Goal: Complete application form: Complete application form

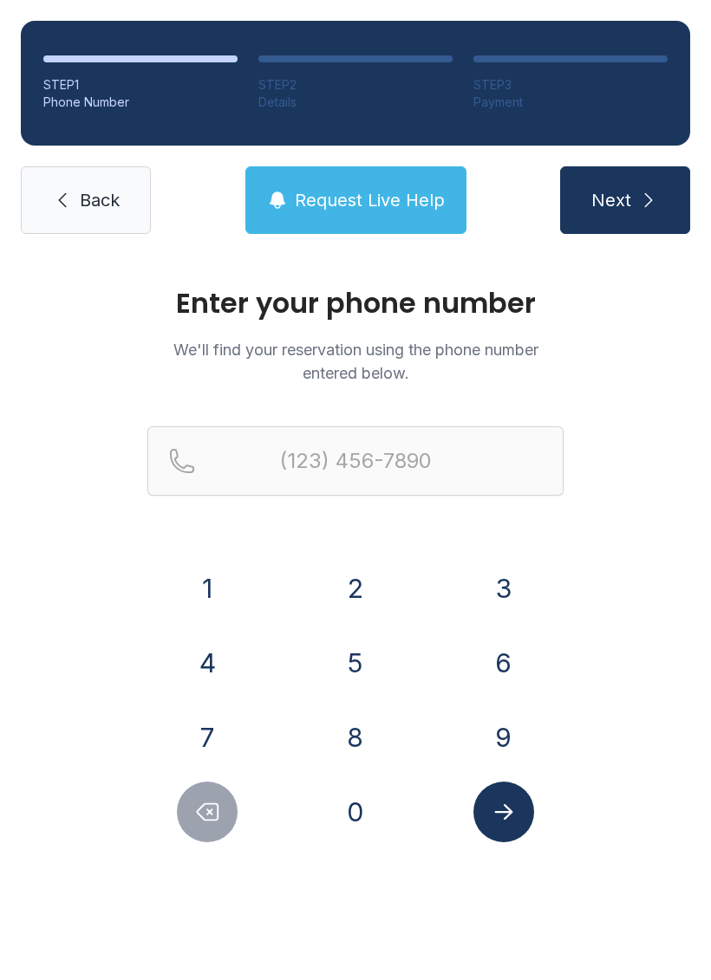
click at [357, 575] on button "2" at bounding box center [355, 588] width 61 height 61
click at [369, 825] on button "0" at bounding box center [355, 812] width 61 height 61
click at [515, 670] on button "6" at bounding box center [503, 663] width 61 height 61
click at [515, 669] on button "6" at bounding box center [503, 663] width 61 height 61
click at [383, 738] on button "8" at bounding box center [355, 737] width 61 height 61
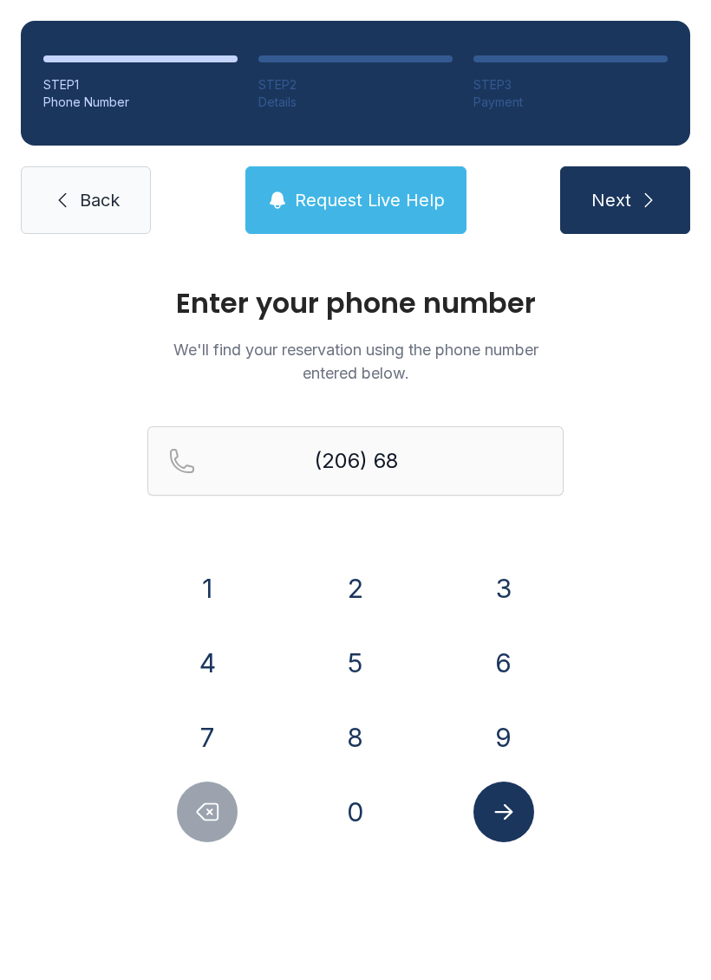
click at [511, 583] on button "3" at bounding box center [503, 588] width 61 height 61
click at [516, 735] on button "9" at bounding box center [503, 737] width 61 height 61
click at [365, 750] on button "8" at bounding box center [355, 737] width 61 height 61
click at [510, 645] on button "6" at bounding box center [503, 663] width 61 height 61
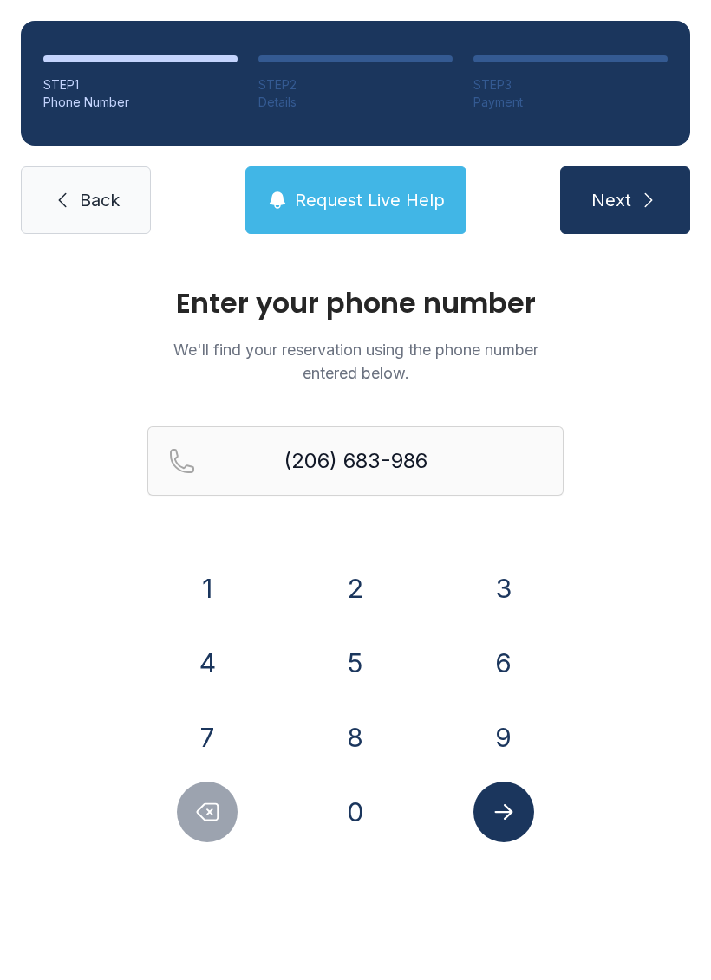
type input "[PHONE_NUMBER]"
click at [626, 193] on span "Next" at bounding box center [611, 200] width 40 height 24
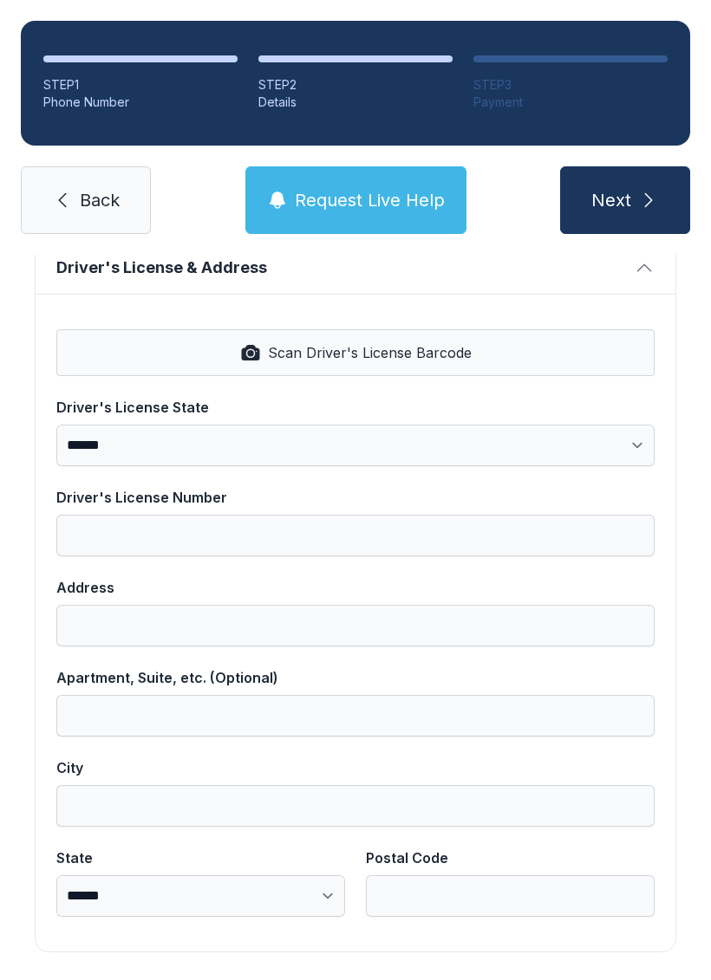
scroll to position [699, 0]
click at [369, 195] on span "Request Live Help" at bounding box center [370, 200] width 150 height 24
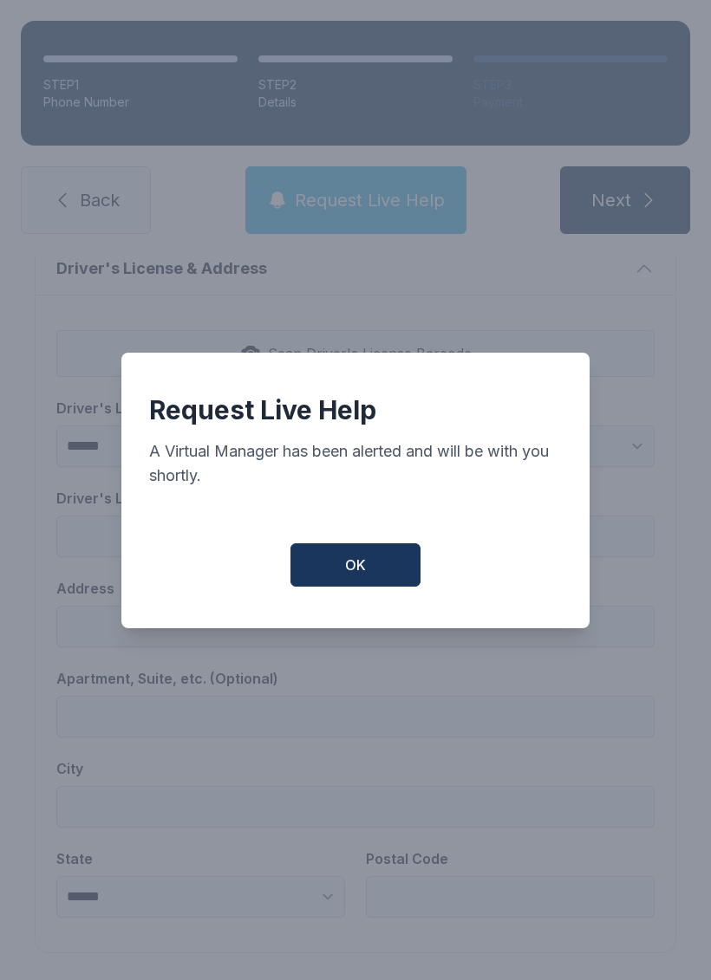
click at [348, 575] on span "OK" at bounding box center [355, 565] width 21 height 21
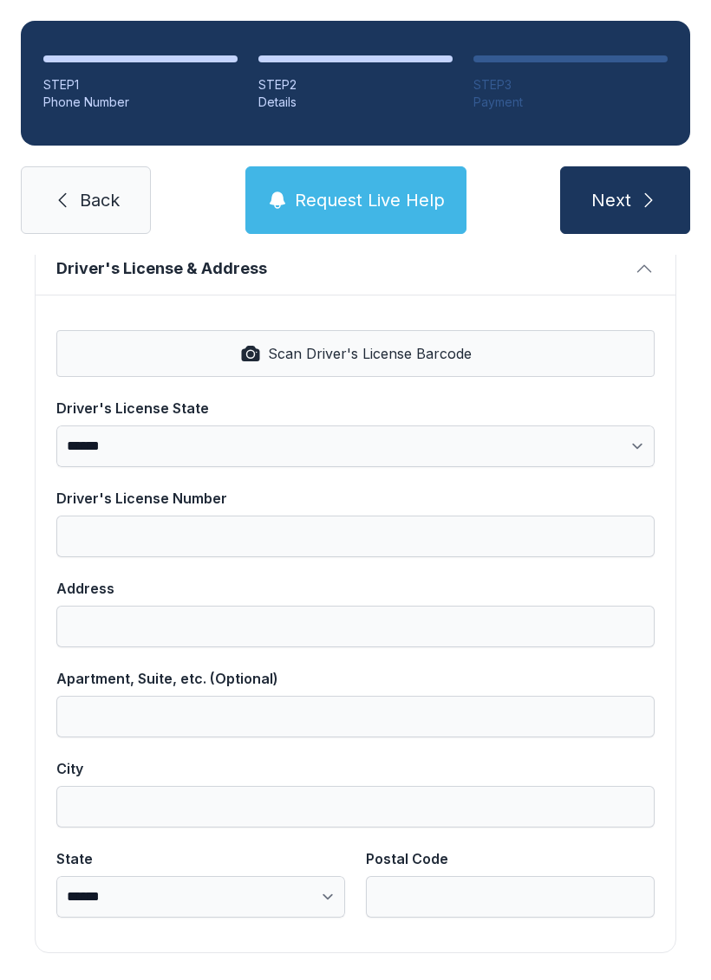
click at [350, 194] on span "Request Live Help" at bounding box center [370, 200] width 150 height 24
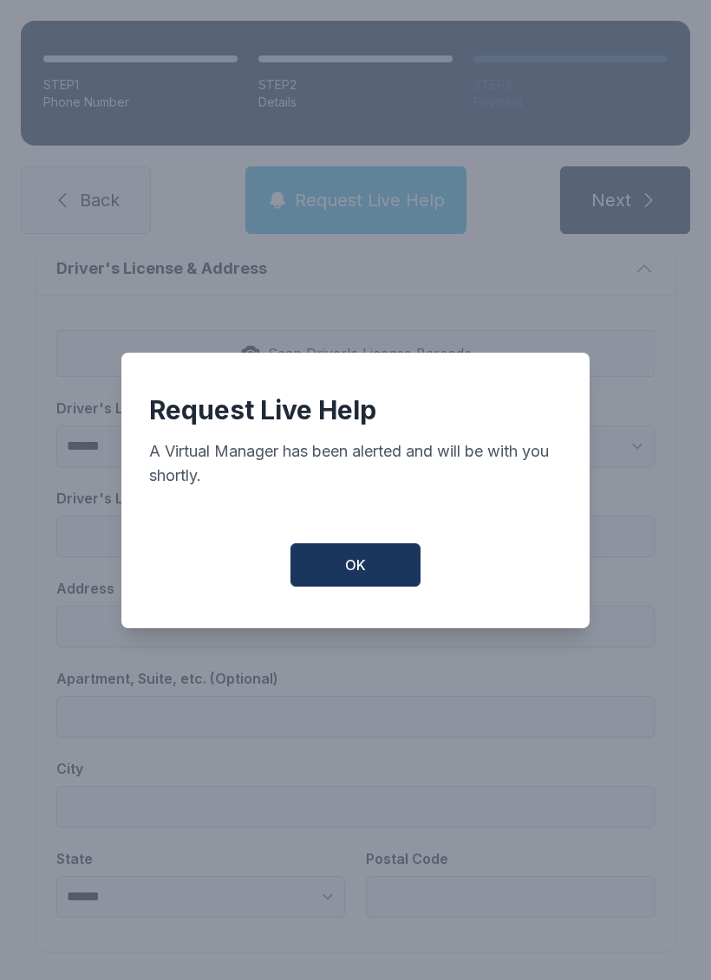
click at [337, 584] on button "OK" at bounding box center [355, 565] width 130 height 43
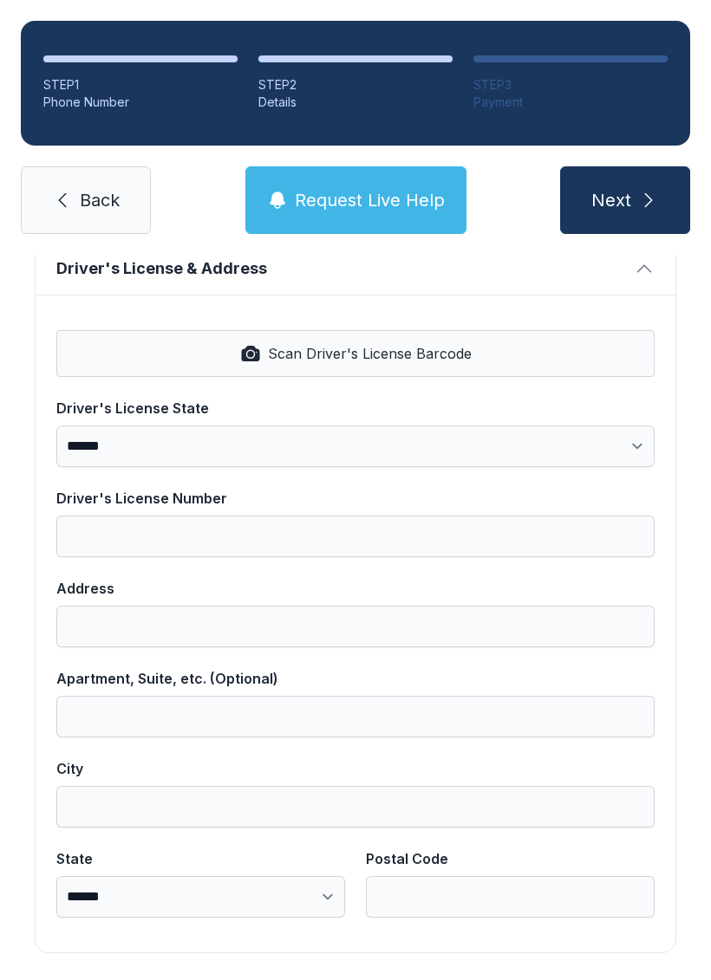
click at [342, 192] on span "Request Live Help" at bounding box center [370, 200] width 150 height 24
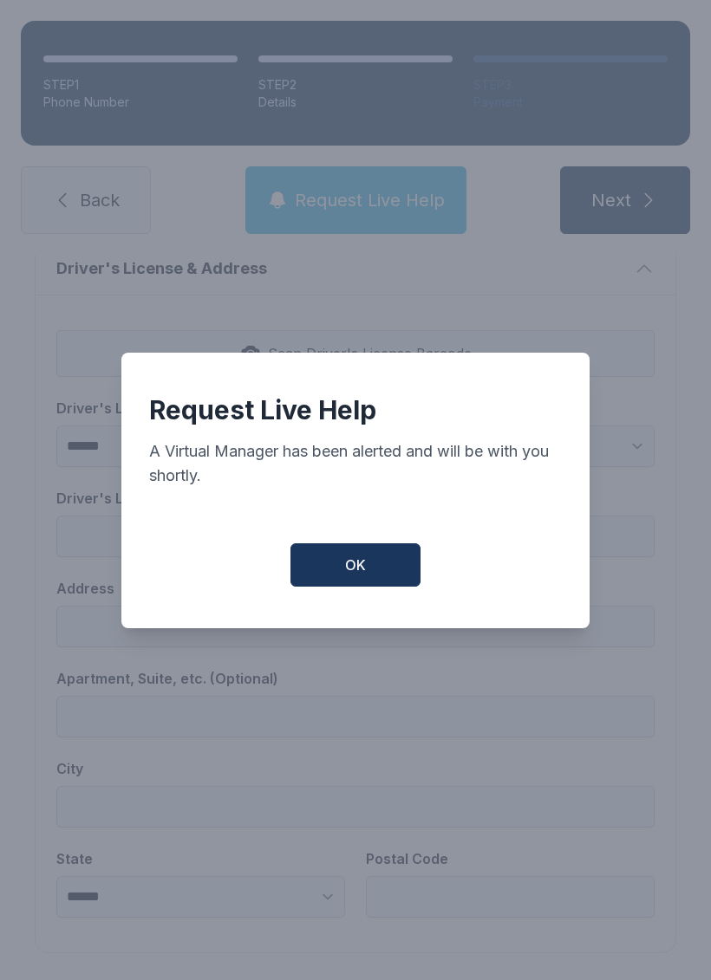
click at [337, 581] on button "OK" at bounding box center [355, 565] width 130 height 43
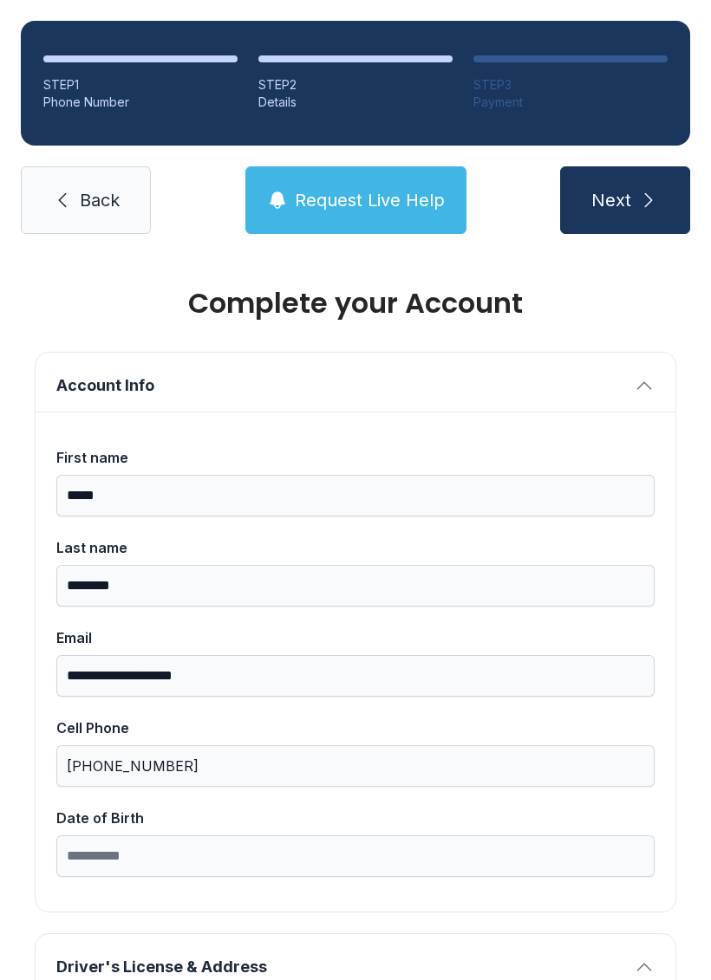
scroll to position [0, 0]
click at [83, 204] on span "Back" at bounding box center [100, 200] width 40 height 24
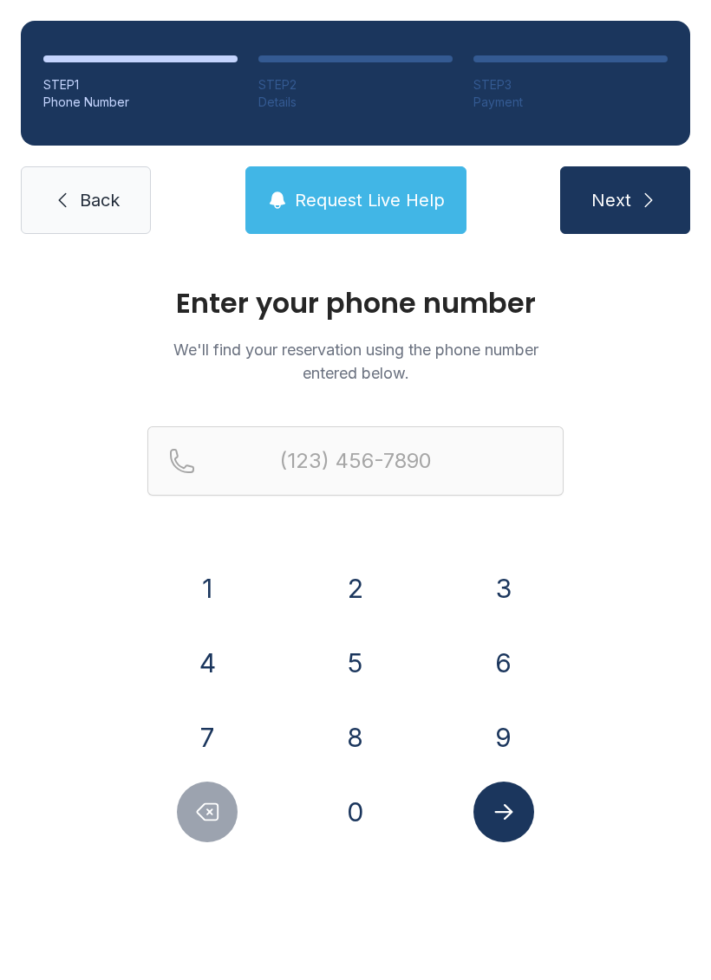
click at [77, 188] on link "Back" at bounding box center [86, 200] width 130 height 68
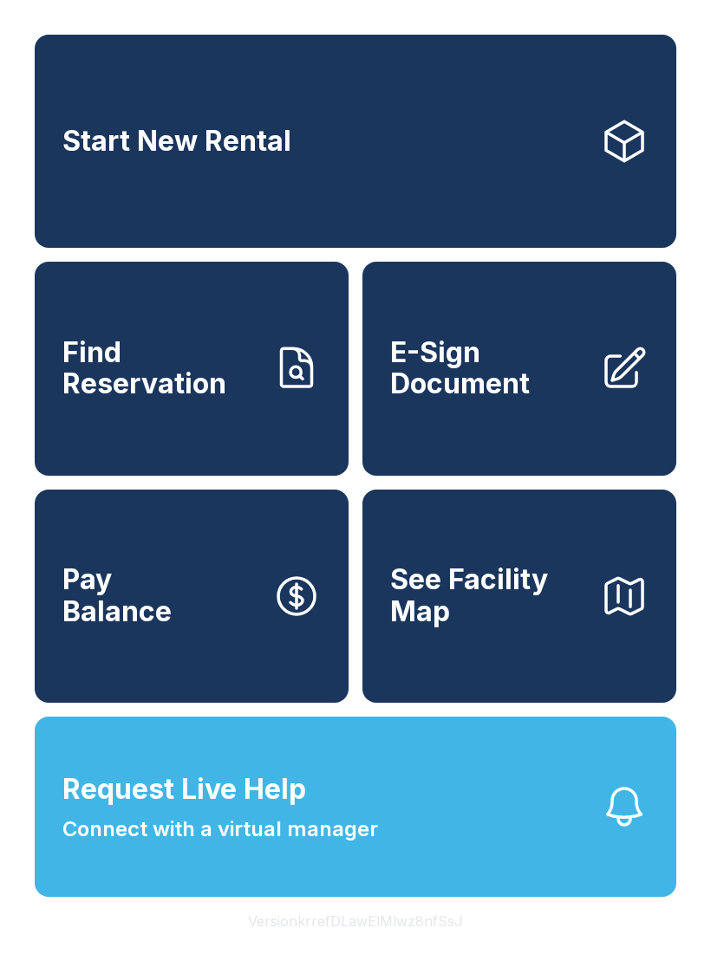
click at [205, 391] on span "Find Reservation" at bounding box center [160, 368] width 196 height 63
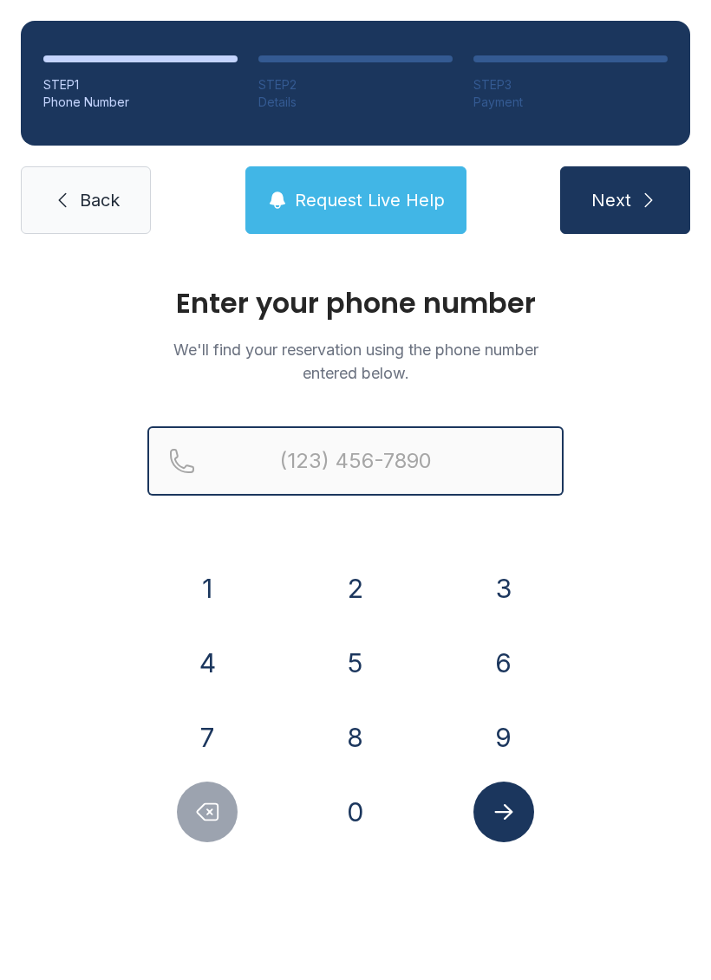
click at [398, 456] on input "Reservation phone number" at bounding box center [355, 460] width 416 height 69
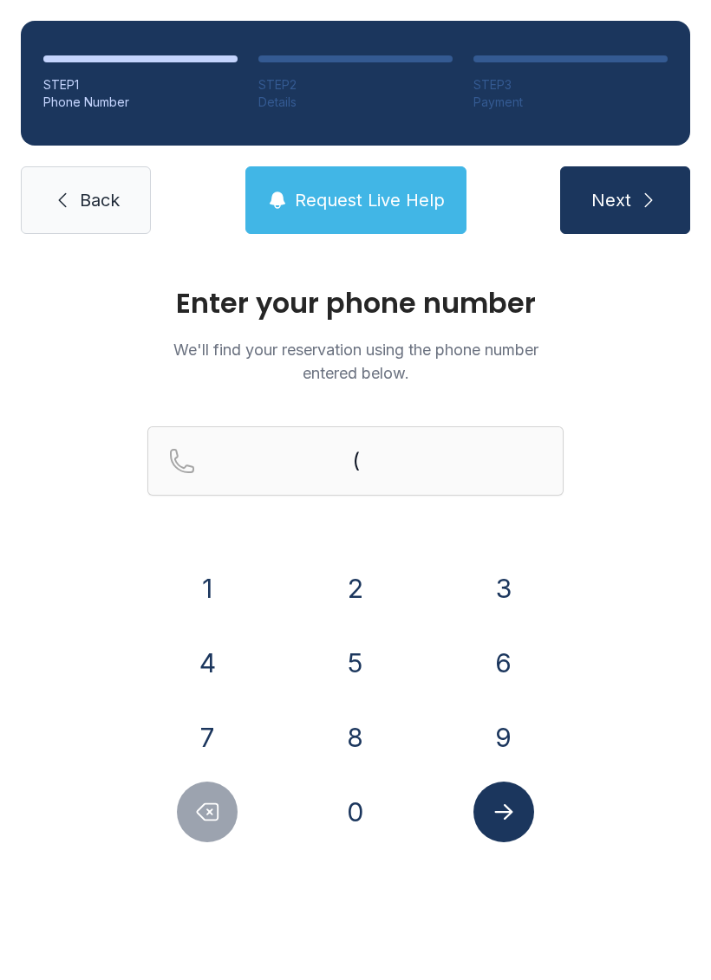
click at [364, 576] on button "2" at bounding box center [355, 588] width 61 height 61
click at [359, 804] on button "0" at bounding box center [355, 812] width 61 height 61
click at [525, 651] on button "6" at bounding box center [503, 663] width 61 height 61
click at [514, 643] on button "6" at bounding box center [503, 663] width 61 height 61
click at [374, 724] on button "8" at bounding box center [355, 737] width 61 height 61
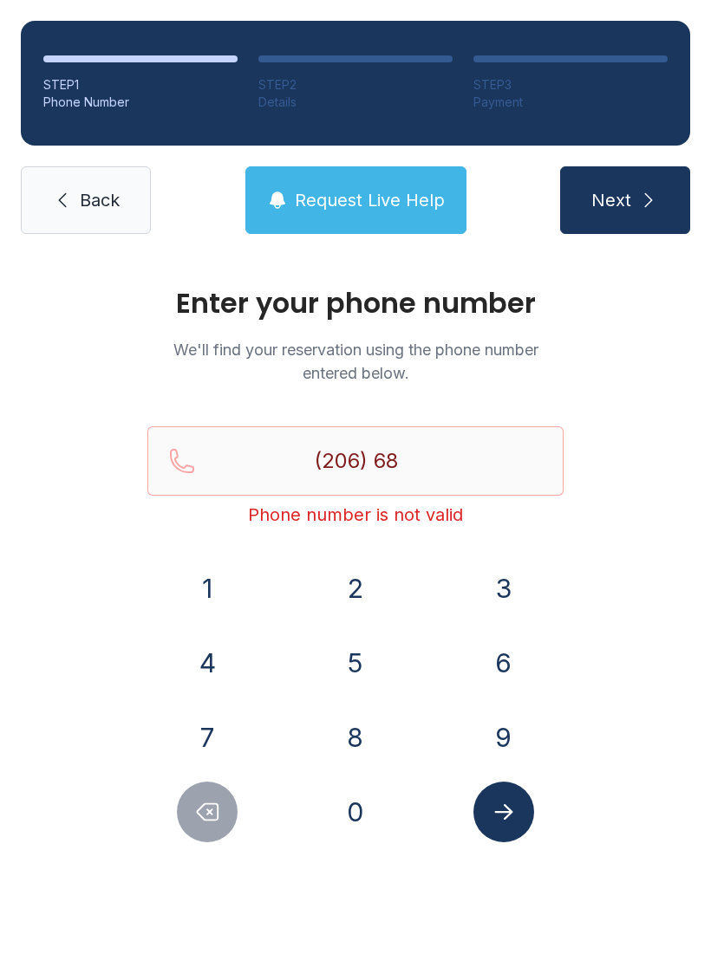
click at [502, 582] on button "3" at bounding box center [503, 588] width 61 height 61
click at [510, 732] on button "9" at bounding box center [503, 737] width 61 height 61
click at [354, 743] on button "8" at bounding box center [355, 737] width 61 height 61
click at [505, 647] on button "6" at bounding box center [503, 663] width 61 height 61
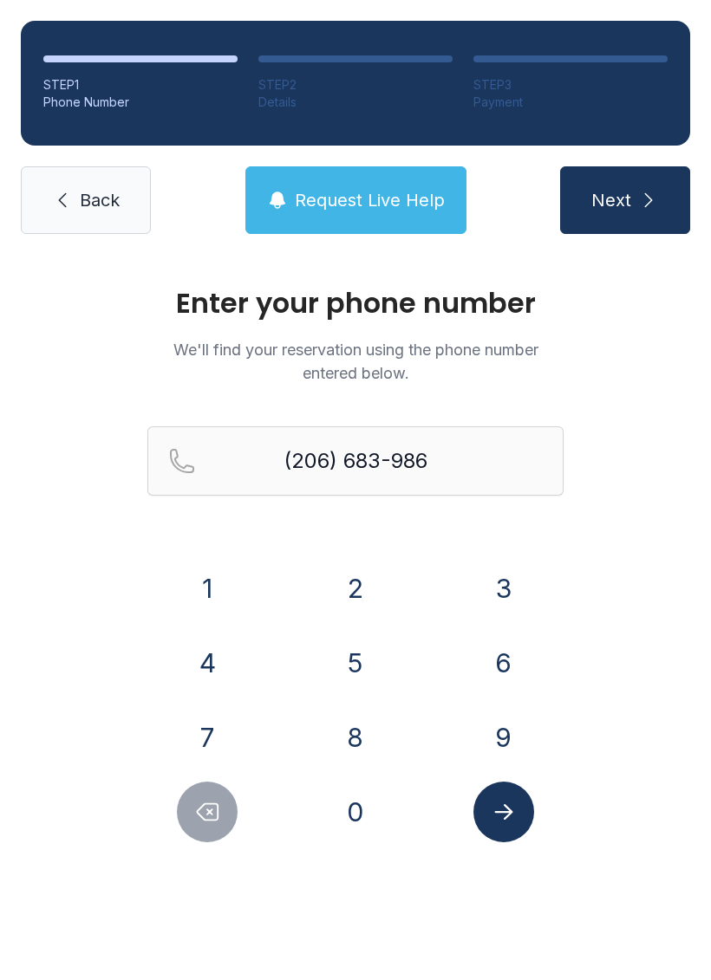
type input "[PHONE_NUMBER]"
click at [641, 195] on icon "submit" at bounding box center [648, 200] width 21 height 21
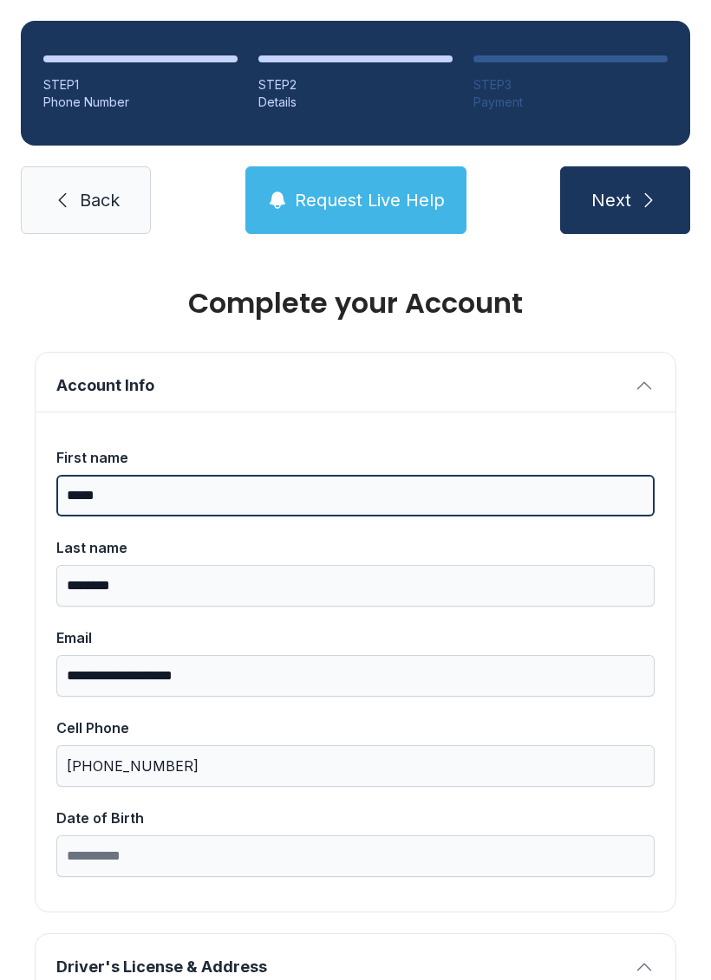
click at [201, 492] on input "*****" at bounding box center [355, 496] width 598 height 42
type input "*********"
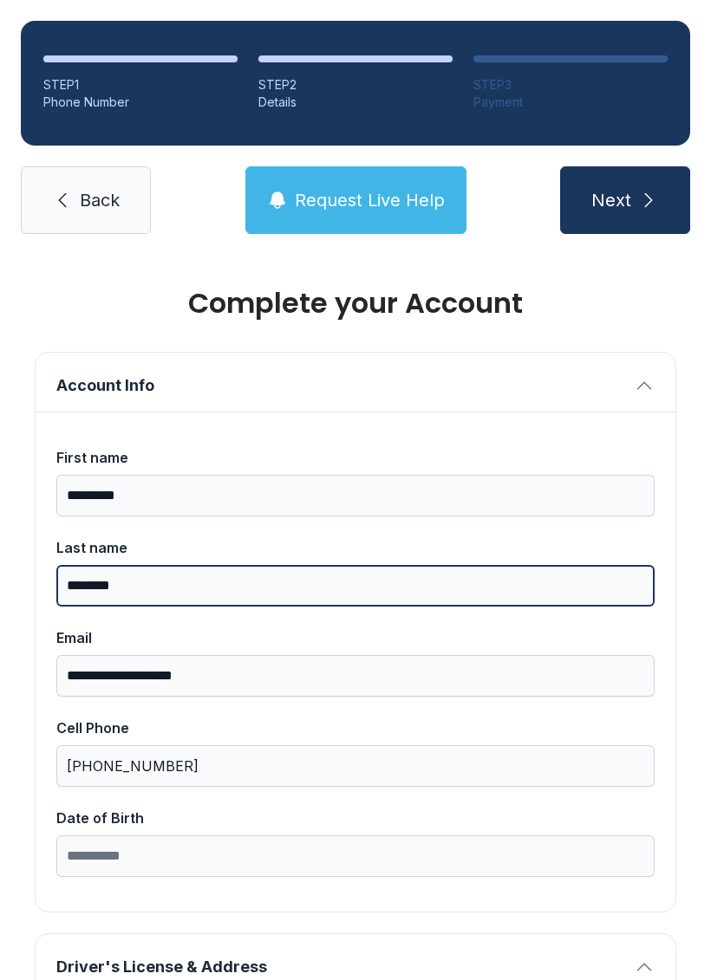
click at [420, 583] on input "********" at bounding box center [355, 586] width 598 height 42
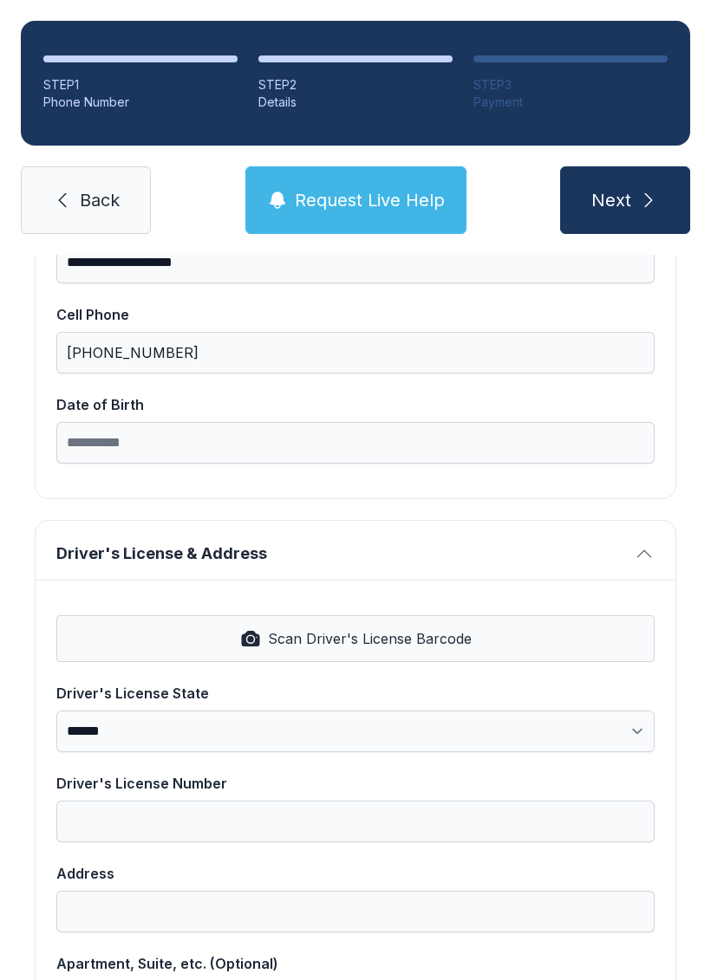
scroll to position [414, 0]
click at [397, 418] on label "Date of Birth" at bounding box center [355, 428] width 598 height 69
click at [397, 421] on input "Date of Birth" at bounding box center [355, 442] width 598 height 42
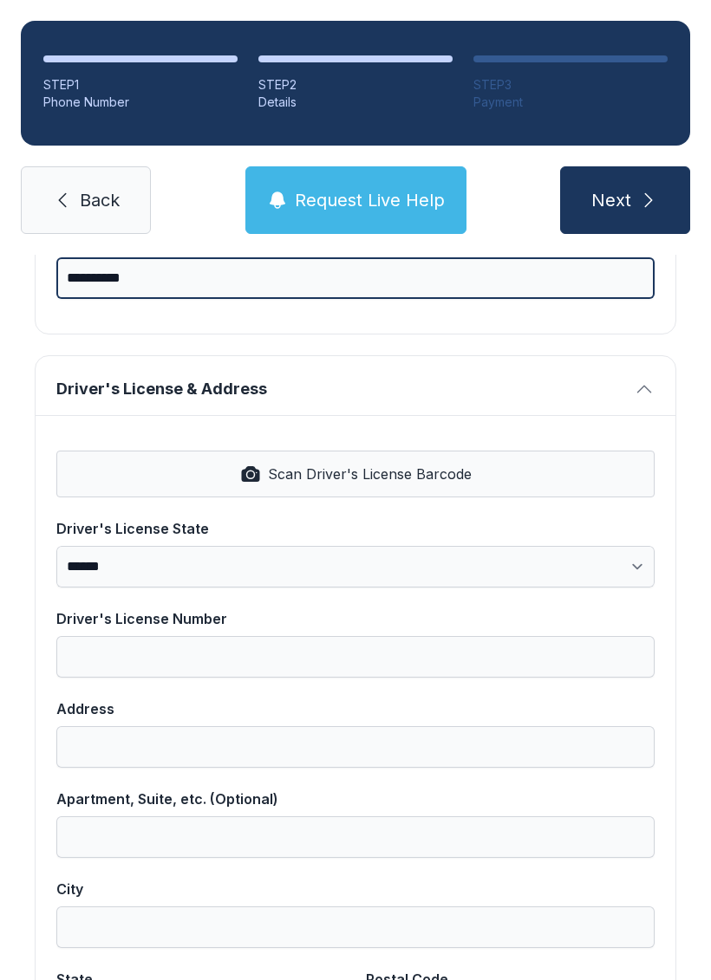
scroll to position [581, 0]
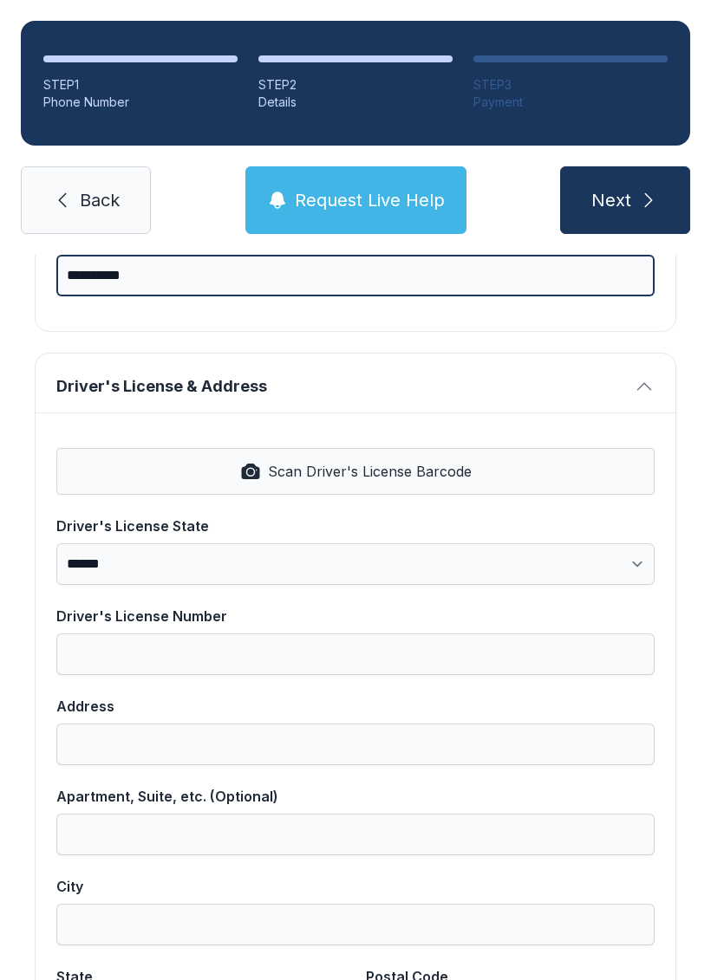
type input "**********"
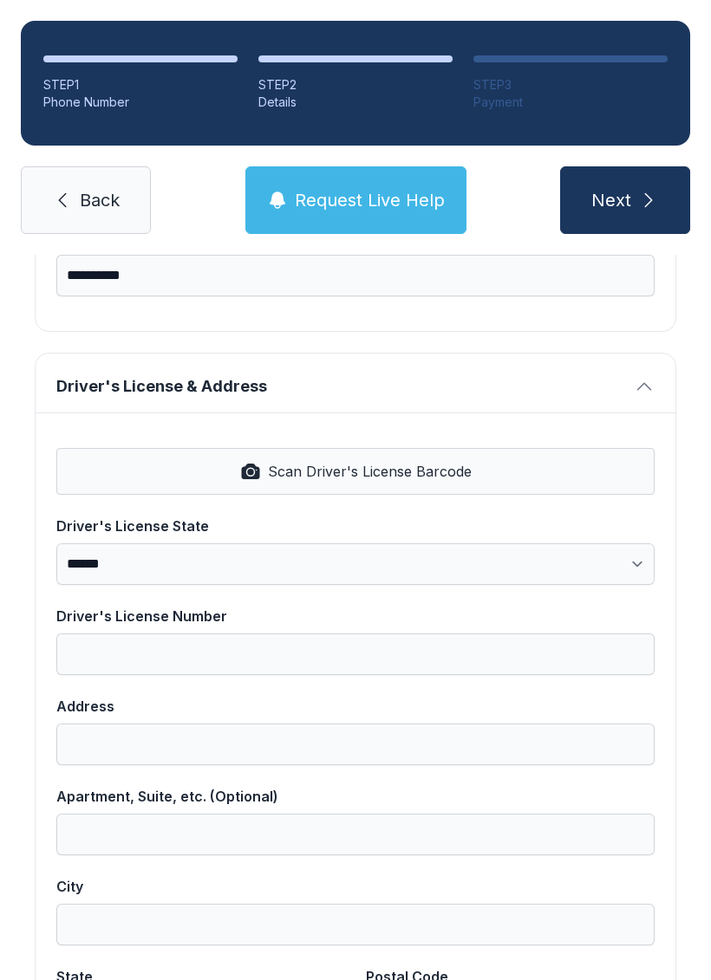
click at [359, 470] on span "Scan Driver's License Barcode" at bounding box center [370, 471] width 204 height 21
select select "**"
type input "**********"
type input "****"
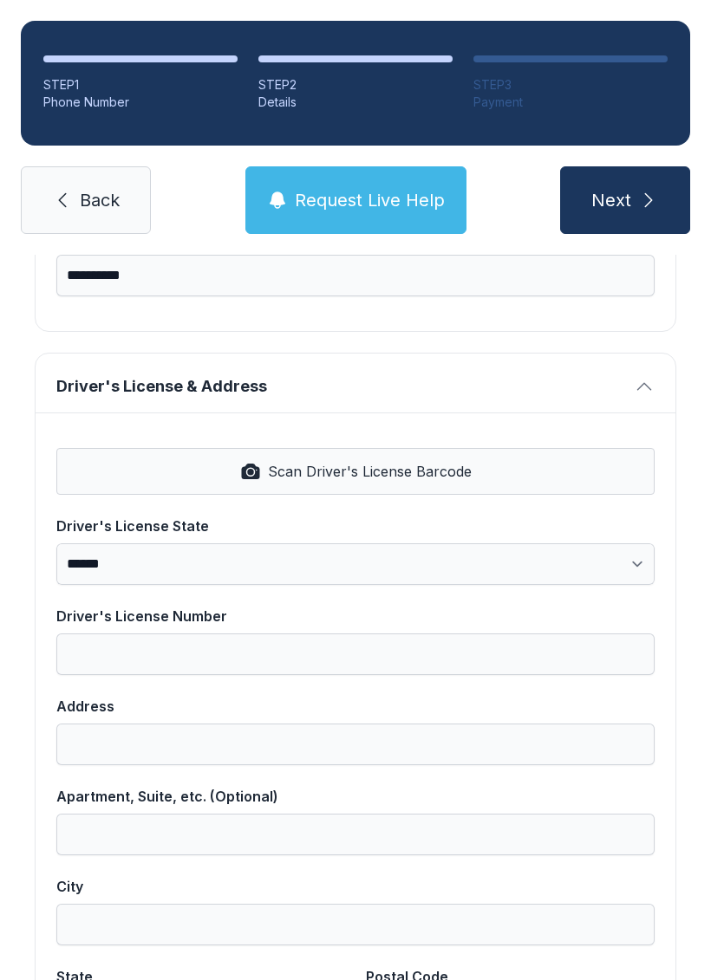
select select "**"
type input "*****"
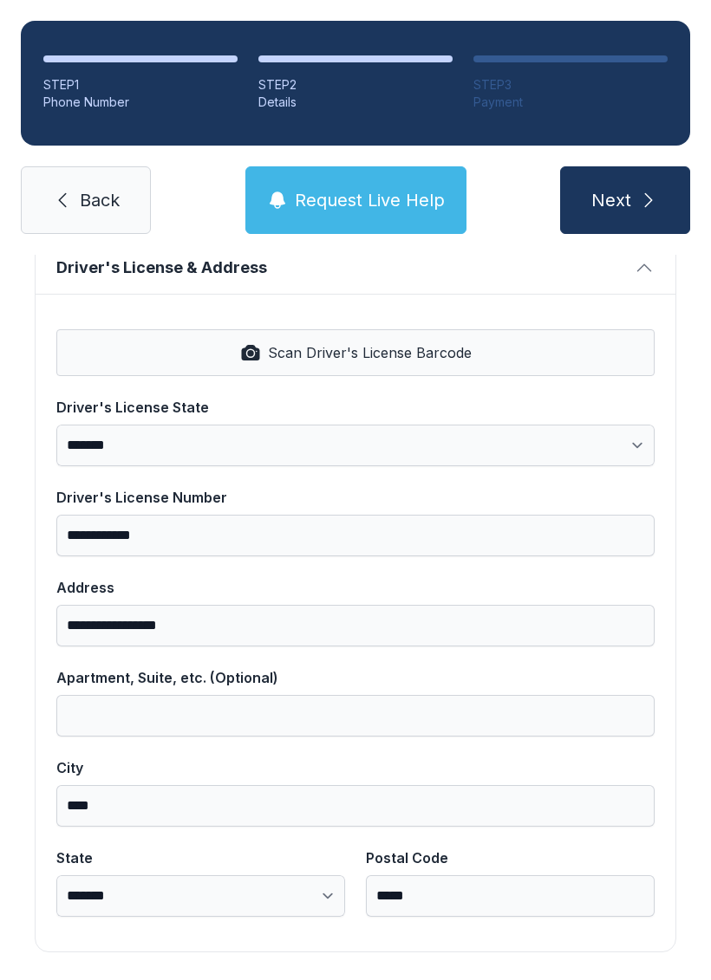
scroll to position [699, 0]
click at [624, 184] on button "Next" at bounding box center [625, 200] width 130 height 68
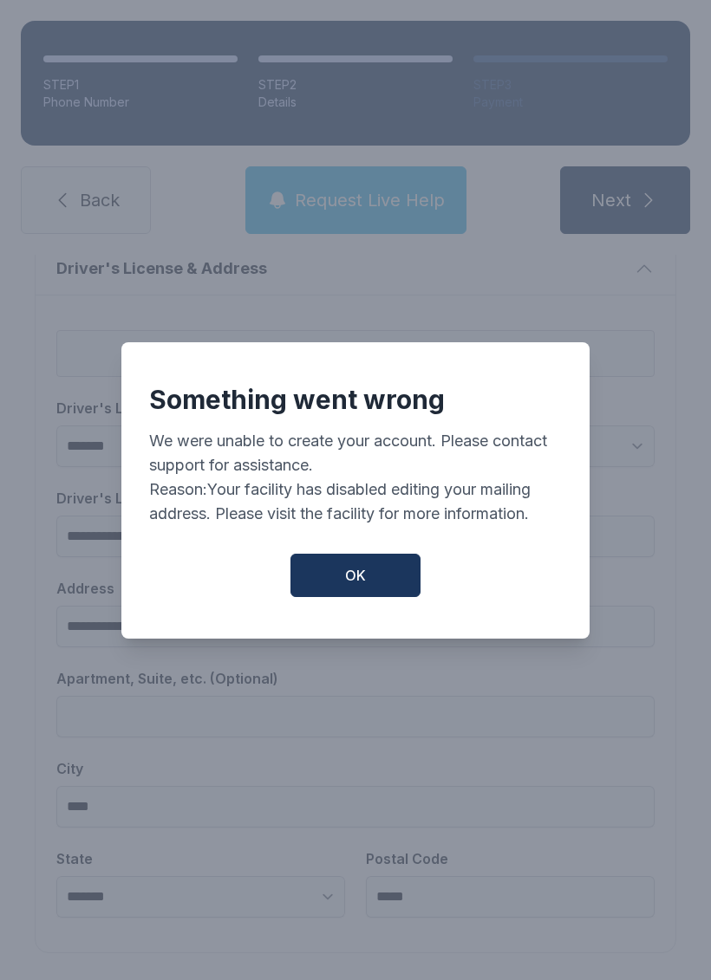
click at [351, 576] on span "OK" at bounding box center [355, 575] width 21 height 21
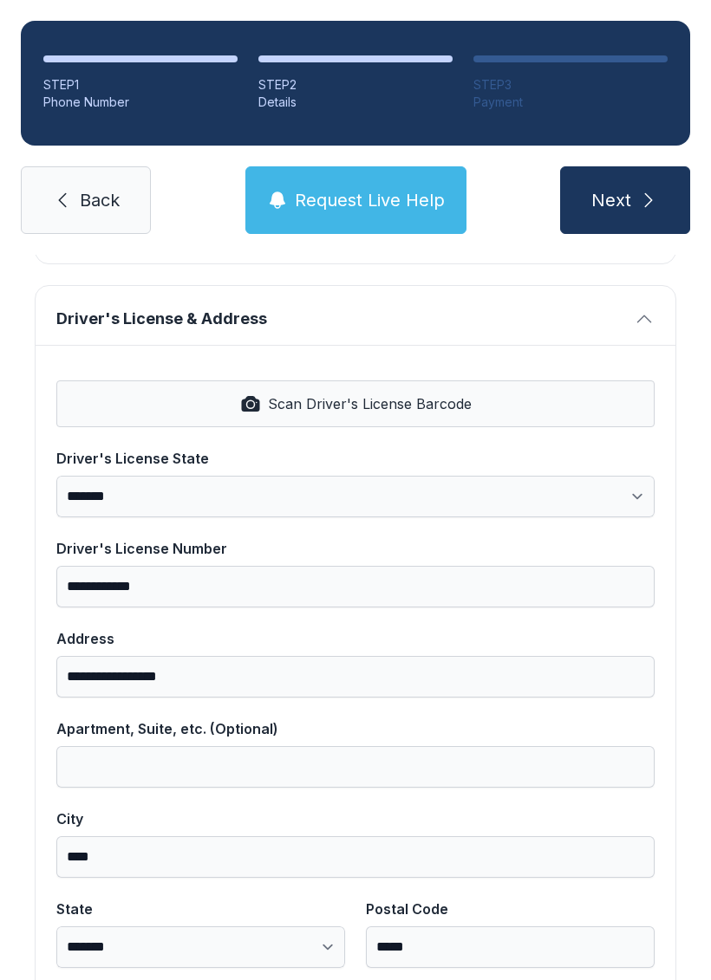
scroll to position [649, 0]
click at [72, 181] on link "Back" at bounding box center [86, 200] width 130 height 68
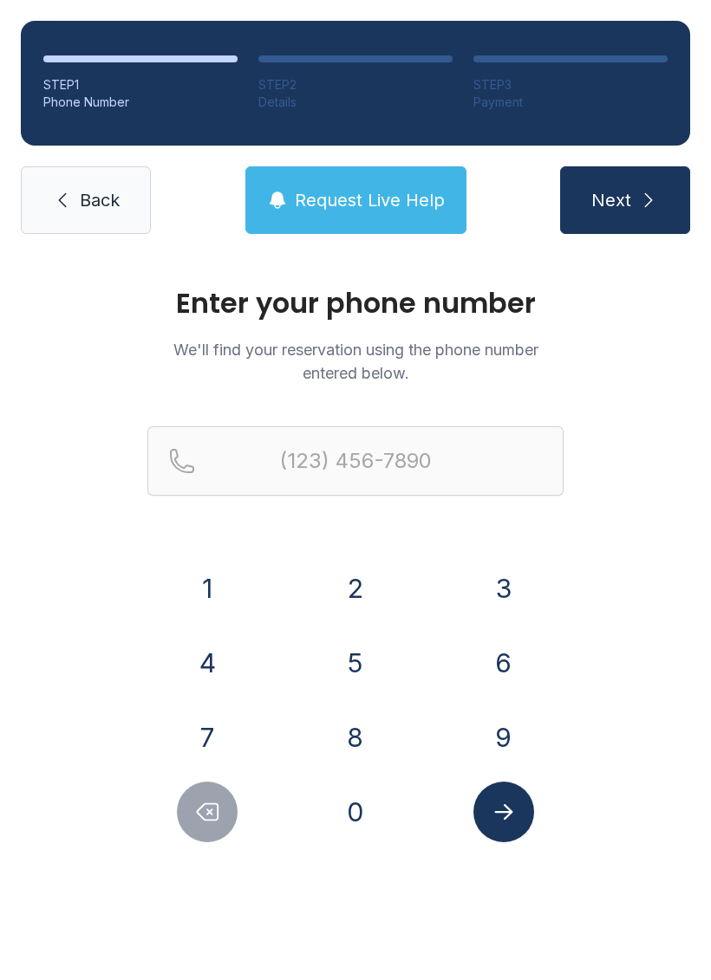
click at [87, 192] on span "Back" at bounding box center [100, 200] width 40 height 24
